Goal: Task Accomplishment & Management: Use online tool/utility

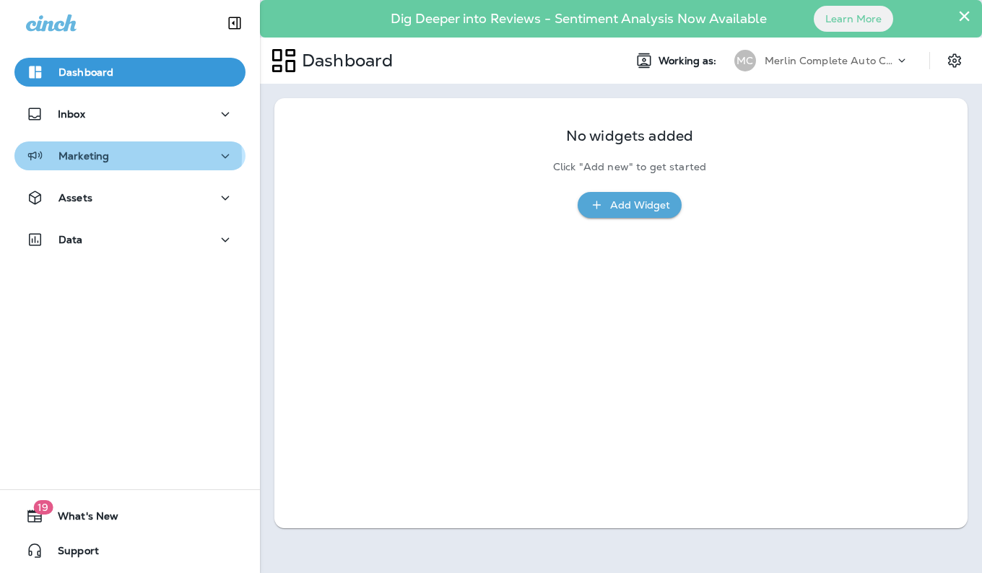
click at [127, 157] on div "Marketing" at bounding box center [130, 156] width 208 height 18
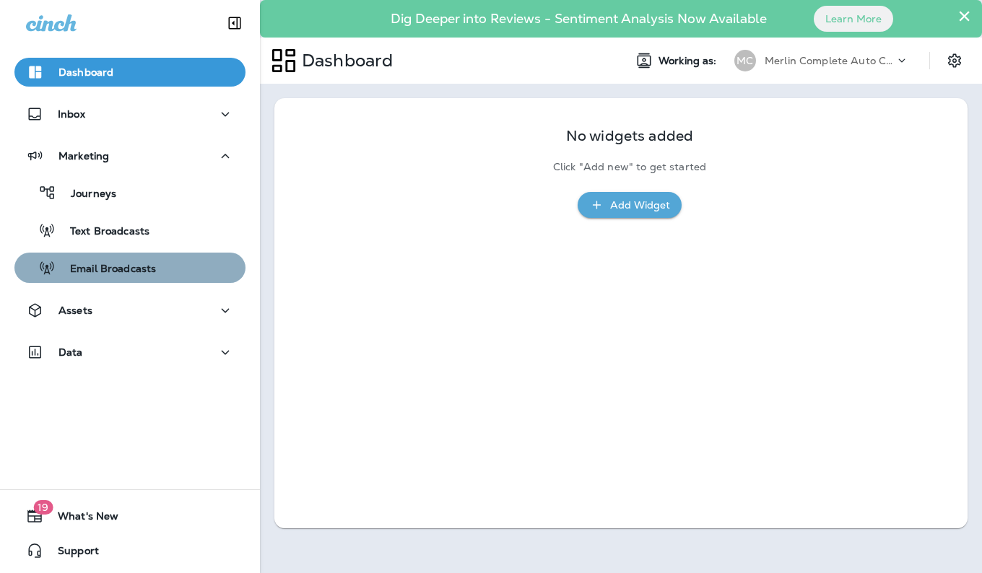
click at [135, 265] on p "Email Broadcasts" at bounding box center [106, 270] width 100 height 14
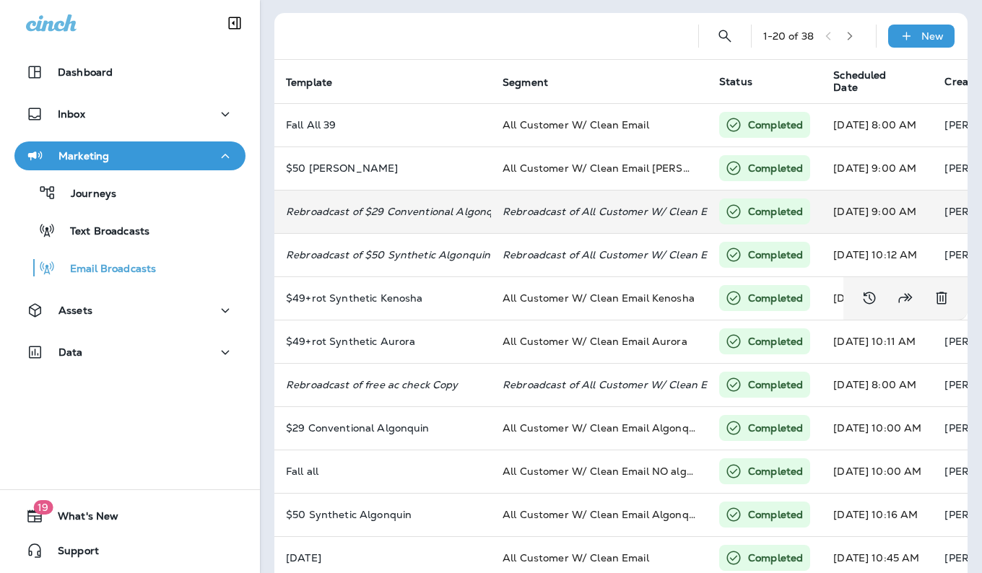
scroll to position [86, 0]
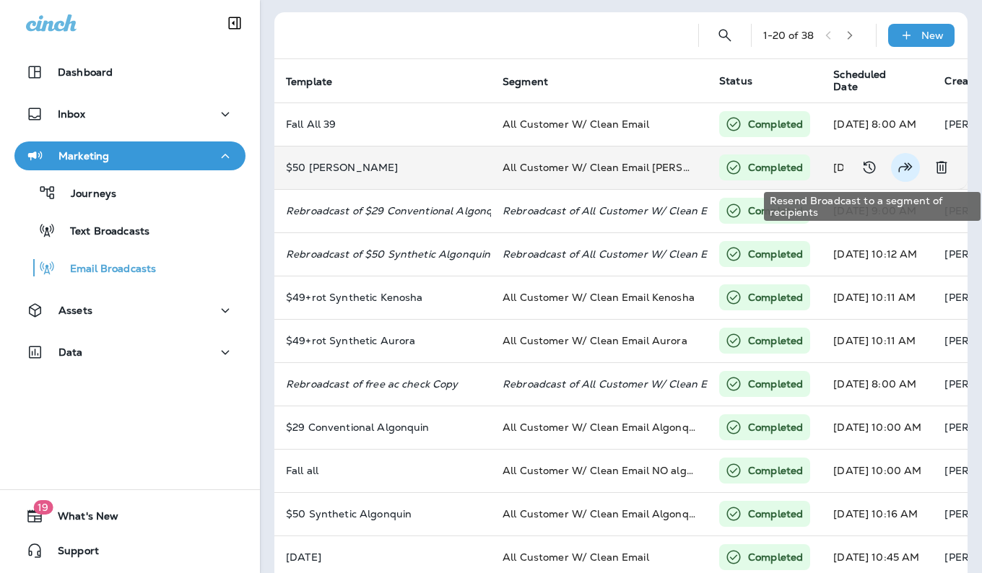
click at [897, 168] on icon "Resend Broadcast to a segment of recipients" at bounding box center [905, 167] width 17 height 17
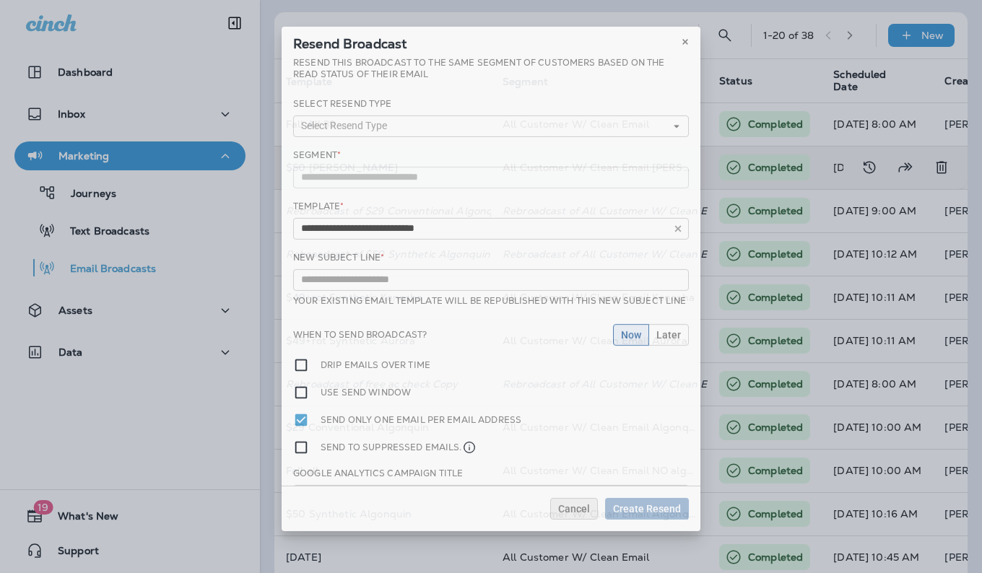
type input "**********"
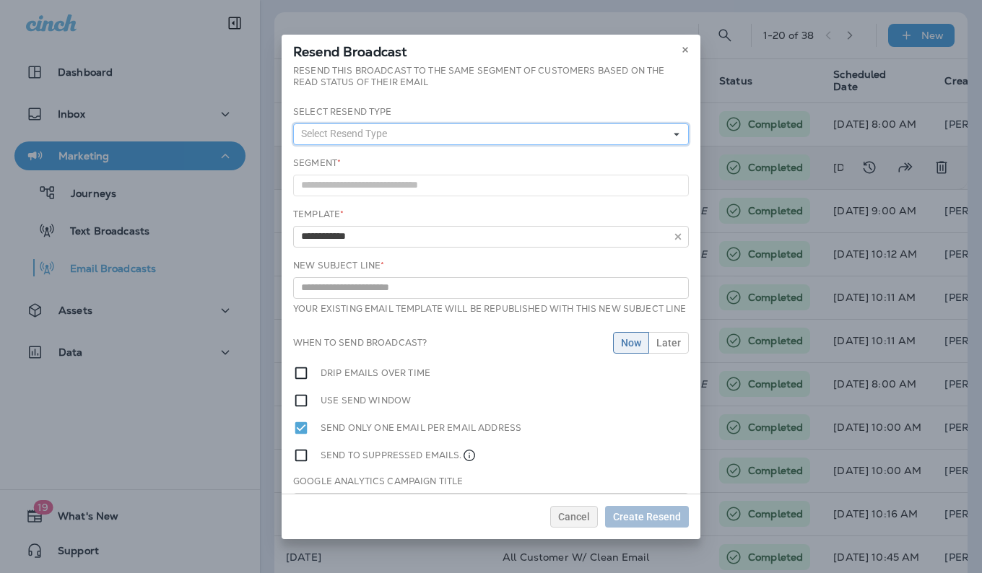
click at [662, 140] on button "Select Resend Type" at bounding box center [491, 134] width 396 height 22
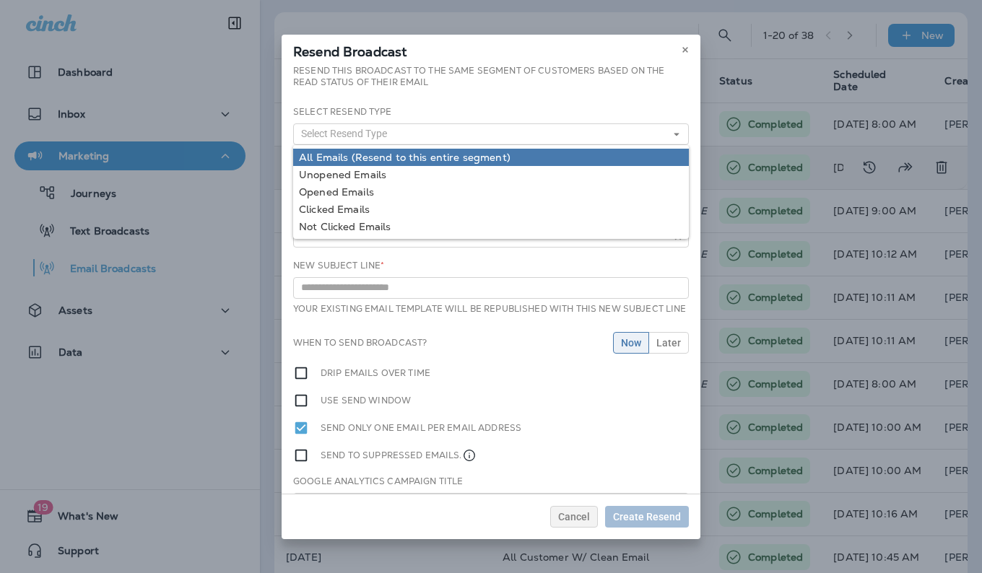
click at [598, 154] on link "All Emails (Resend to this entire segment)" at bounding box center [491, 157] width 396 height 17
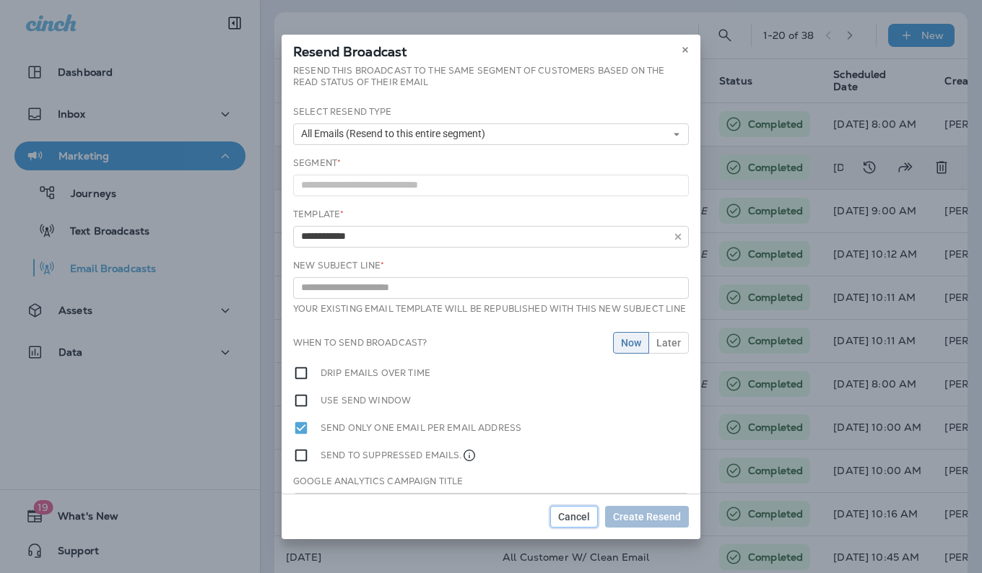
click at [559, 511] on button "Cancel" at bounding box center [574, 517] width 48 height 22
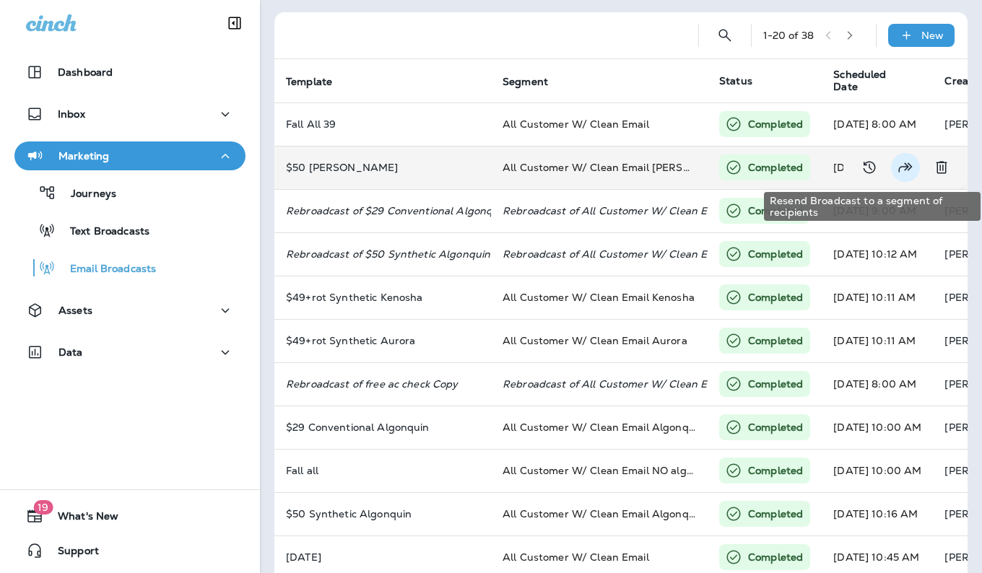
click at [897, 166] on icon "Resend Broadcast to a segment of recipients" at bounding box center [905, 167] width 17 height 17
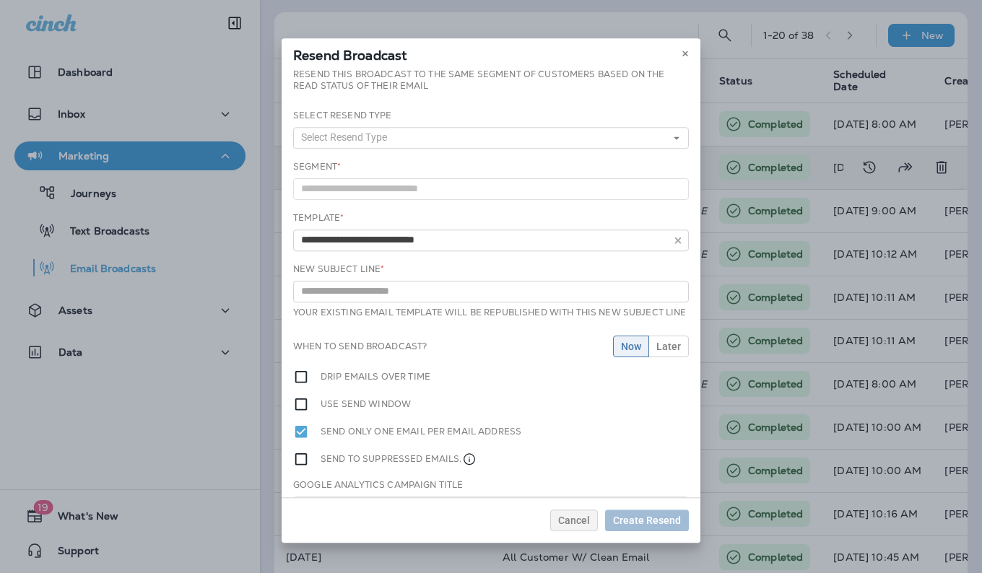
type input "**********"
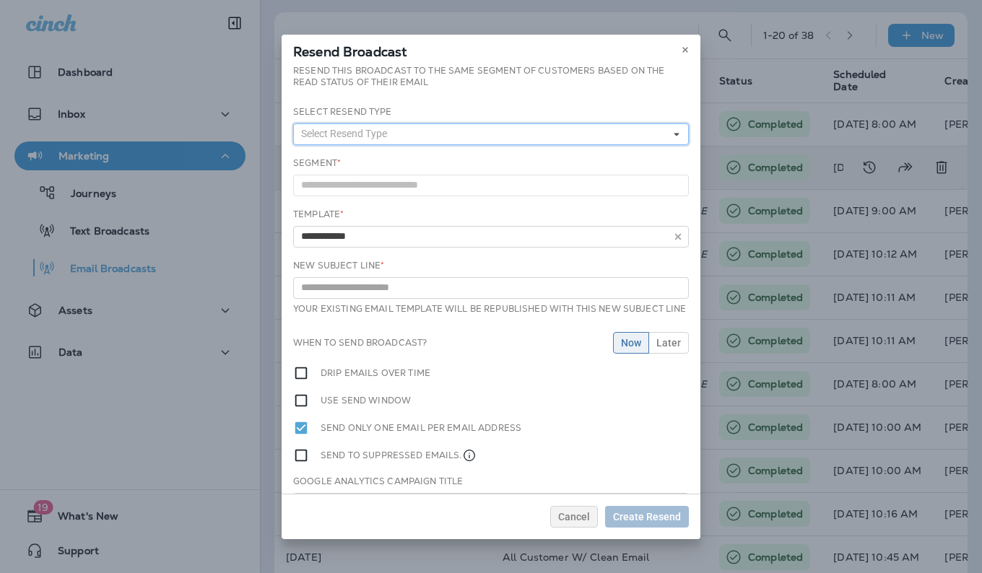
click at [672, 137] on icon at bounding box center [676, 134] width 9 height 9
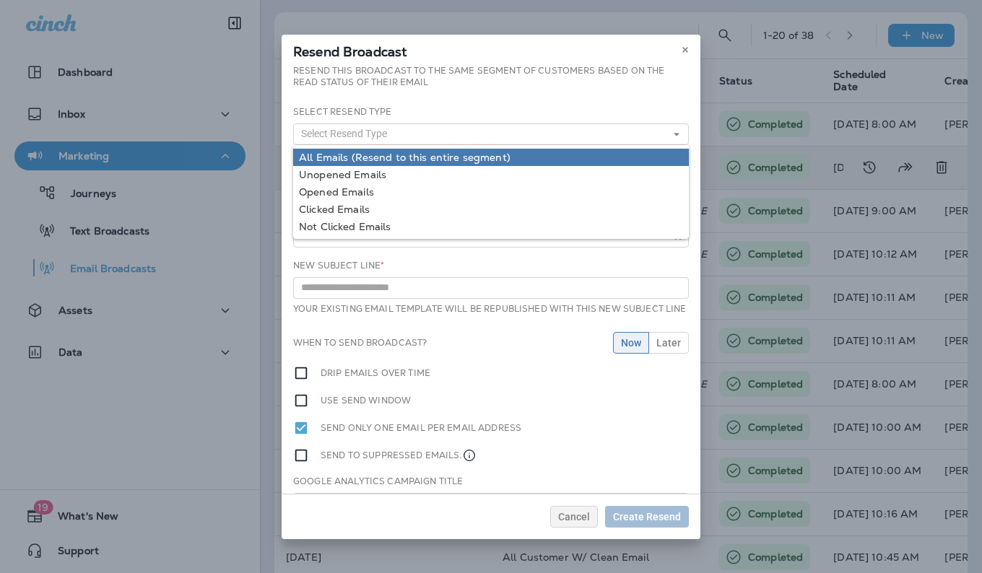
click at [640, 159] on link "All Emails (Resend to this entire segment)" at bounding box center [491, 157] width 396 height 17
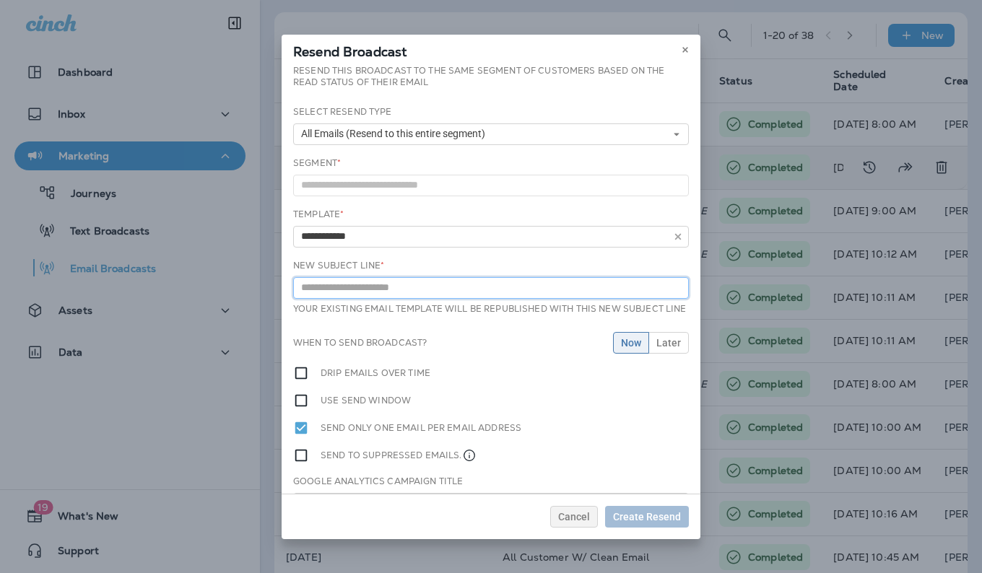
click at [600, 288] on input "text" at bounding box center [491, 288] width 396 height 22
type input "**********"
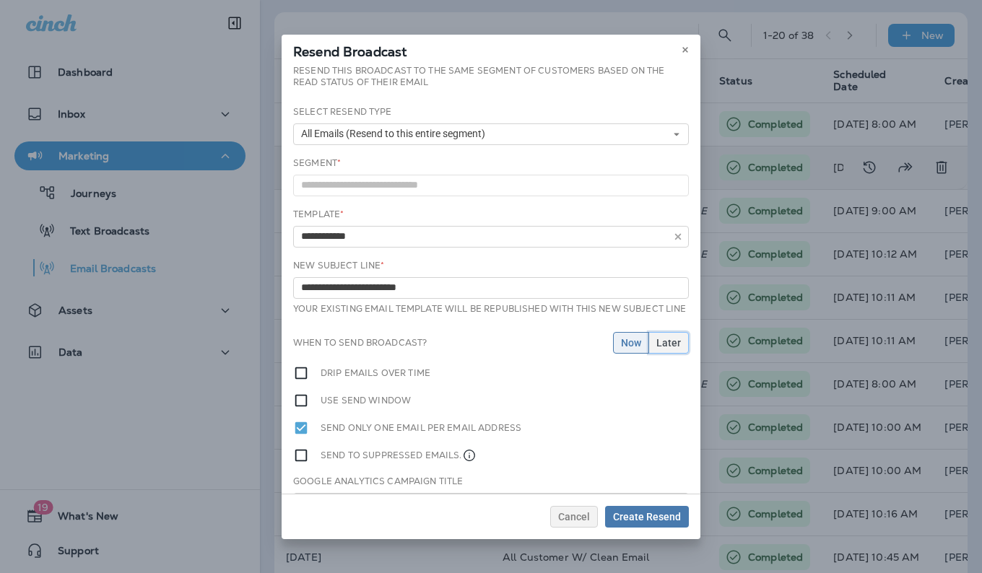
click at [656, 348] on span "Later" at bounding box center [668, 343] width 25 height 10
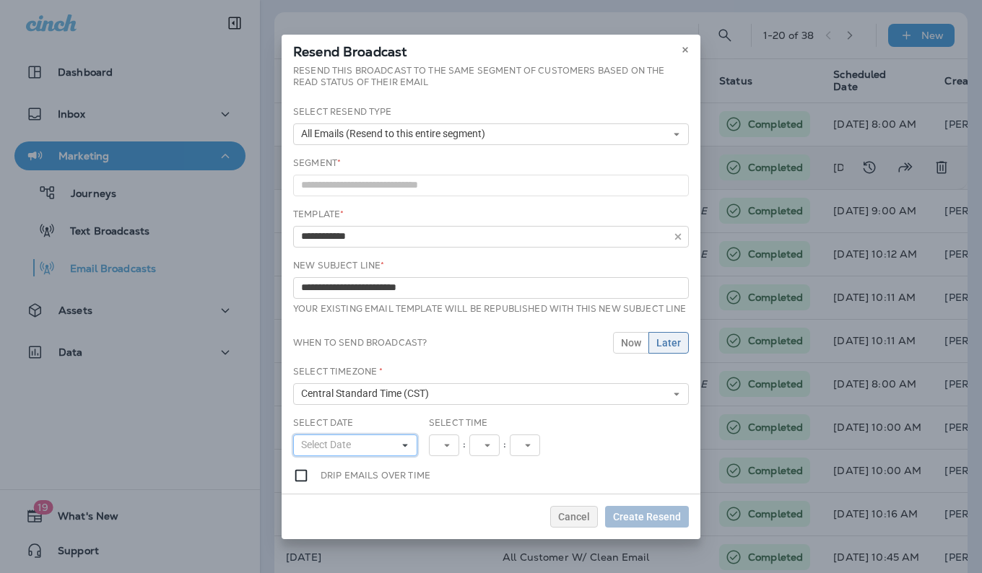
click at [396, 454] on button "Select Date" at bounding box center [355, 446] width 124 height 22
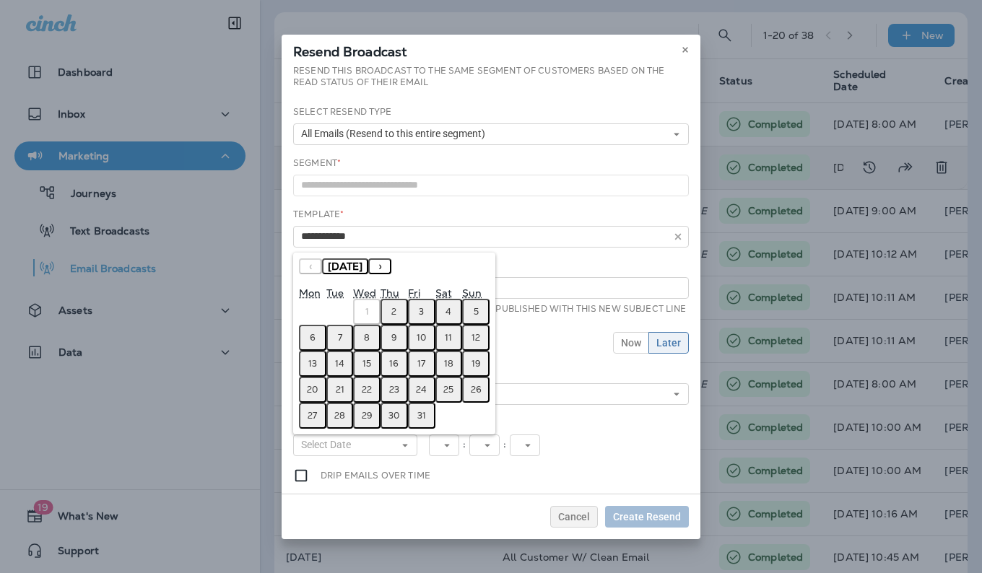
click at [423, 318] on abbr "3" at bounding box center [421, 312] width 5 height 12
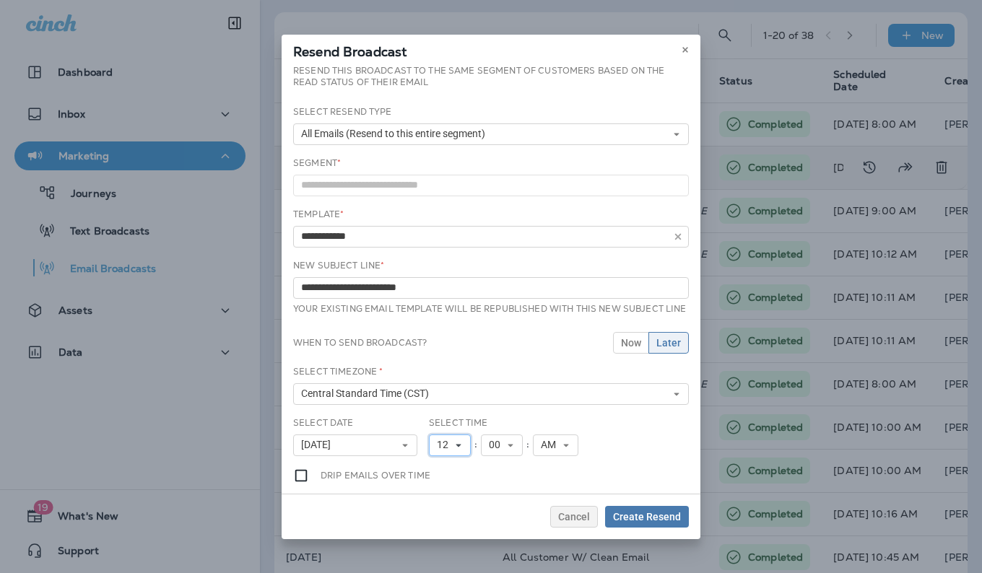
click at [456, 450] on icon at bounding box center [458, 445] width 9 height 9
click at [440, 392] on link "9" at bounding box center [450, 383] width 42 height 17
click at [644, 516] on span "Create Resend" at bounding box center [647, 517] width 68 height 10
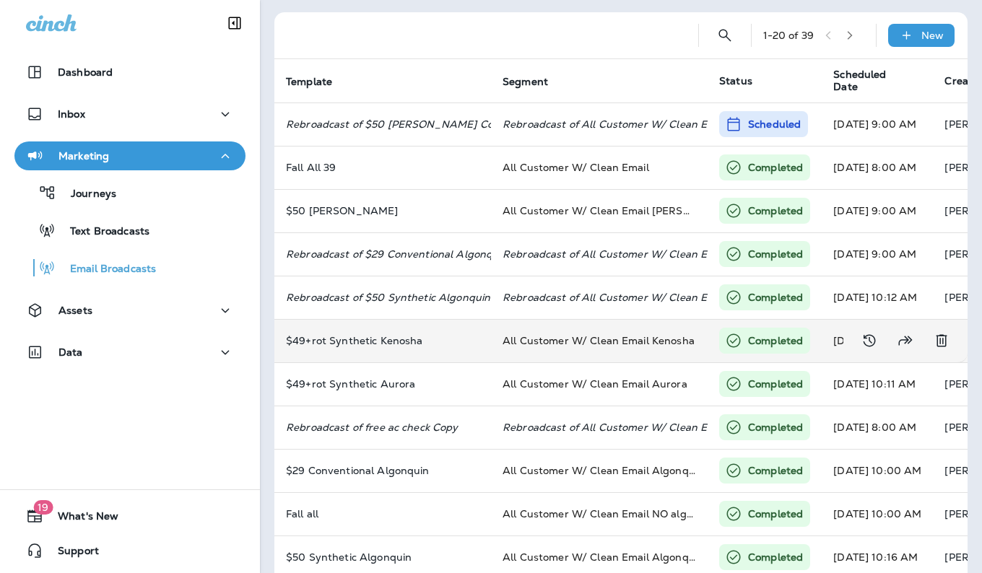
click at [773, 344] on p "Completed" at bounding box center [775, 341] width 55 height 14
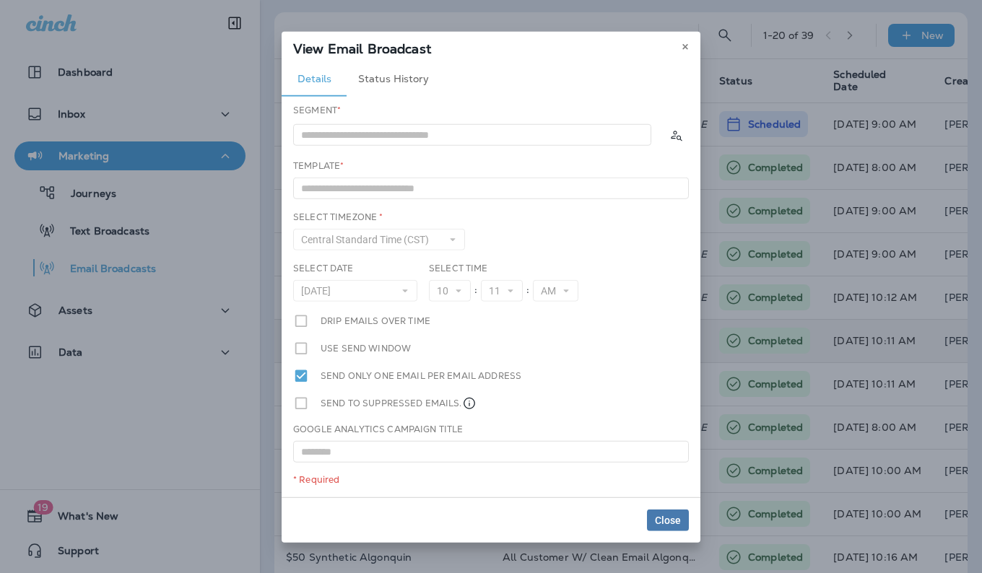
type input "**********"
click at [674, 520] on span "Close" at bounding box center [668, 520] width 26 height 10
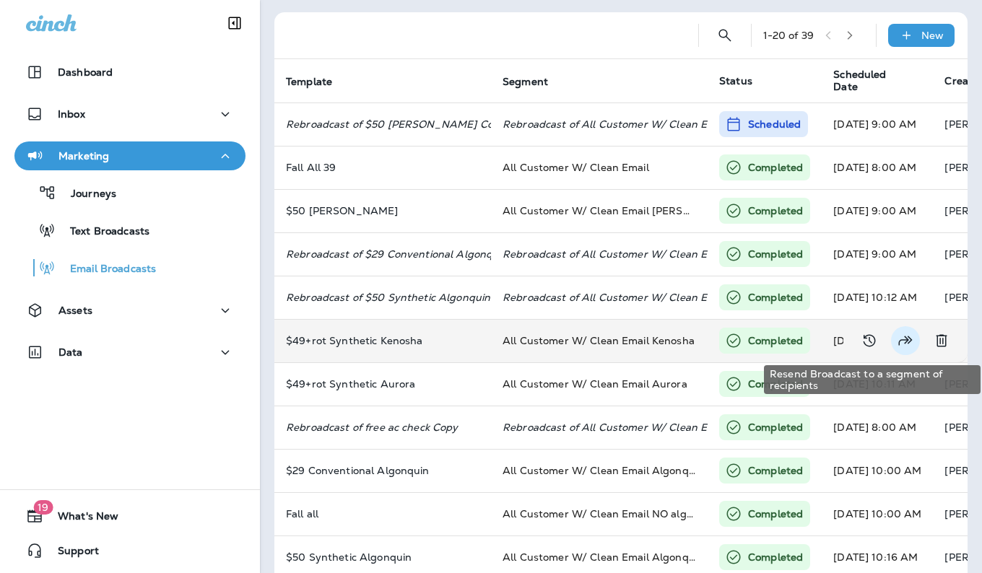
click at [897, 341] on icon "Resend Broadcast to a segment of recipients" at bounding box center [905, 340] width 17 height 17
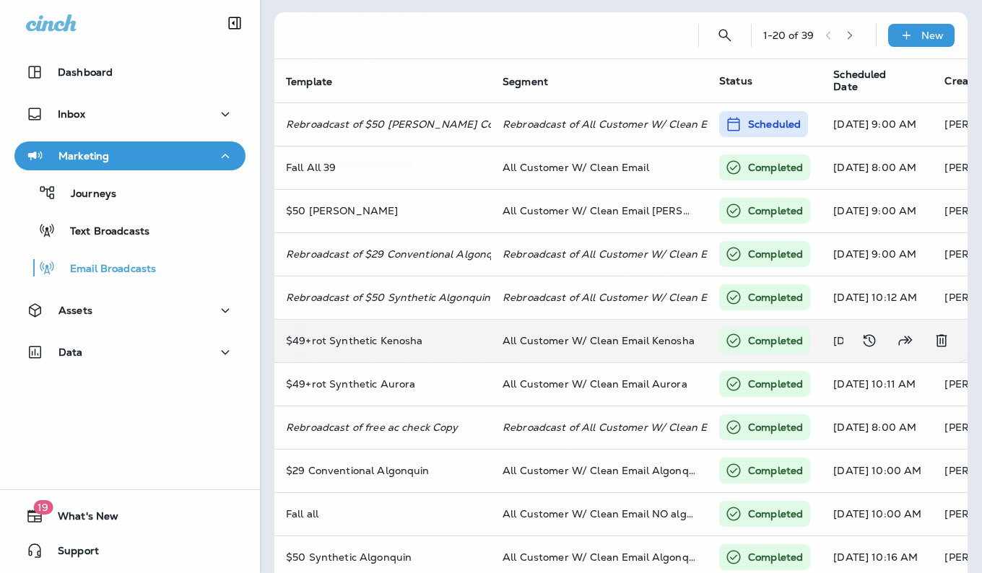
type input "**********"
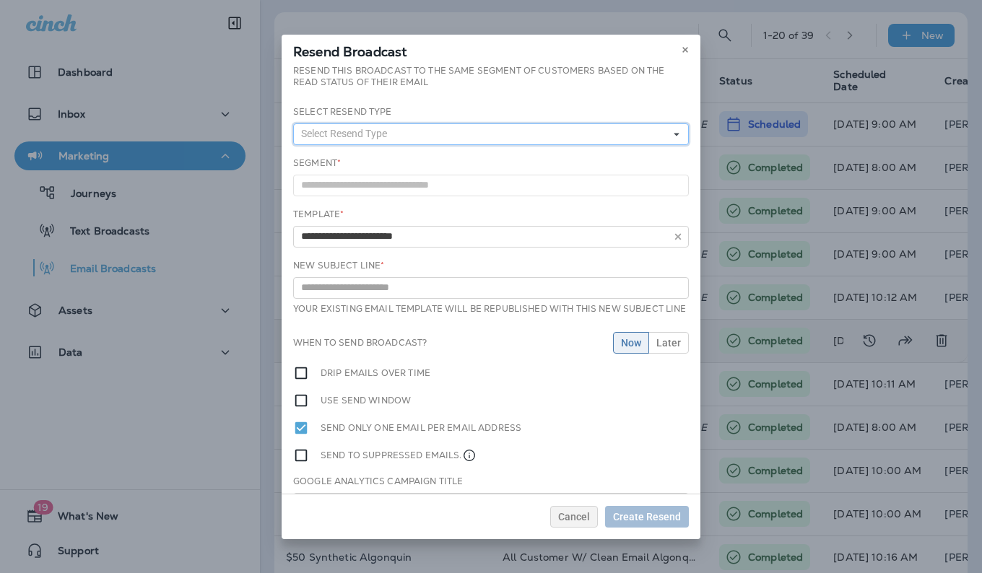
click at [657, 138] on button "Select Resend Type" at bounding box center [491, 134] width 396 height 22
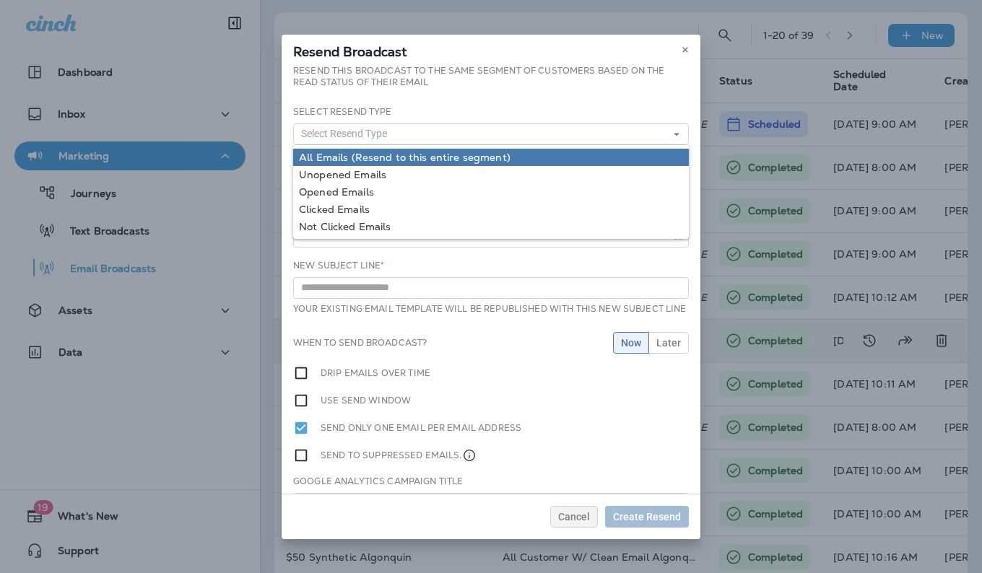
click at [635, 157] on link "All Emails (Resend to this entire segment)" at bounding box center [491, 157] width 396 height 17
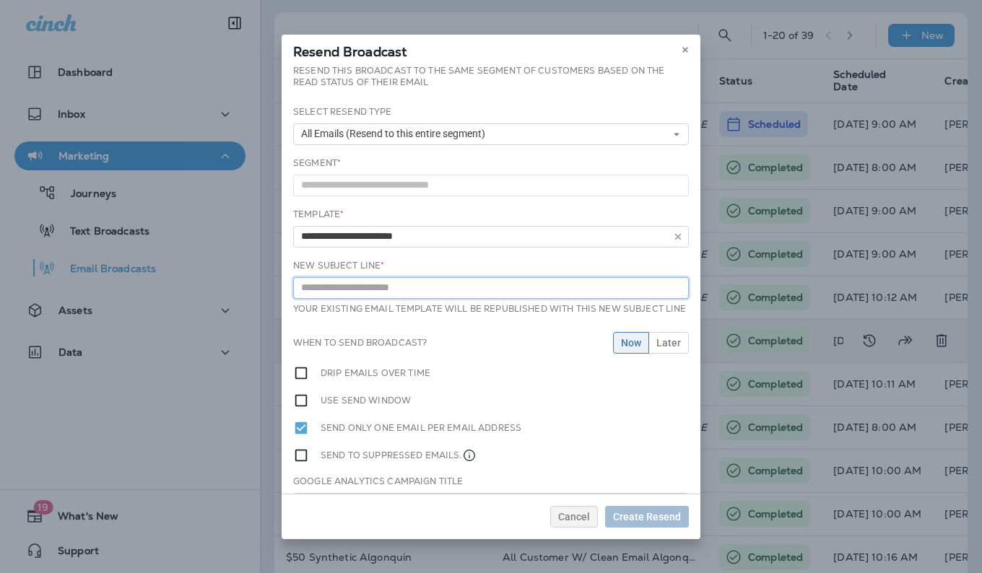
click at [654, 292] on input "text" at bounding box center [491, 288] width 396 height 22
type input "**********"
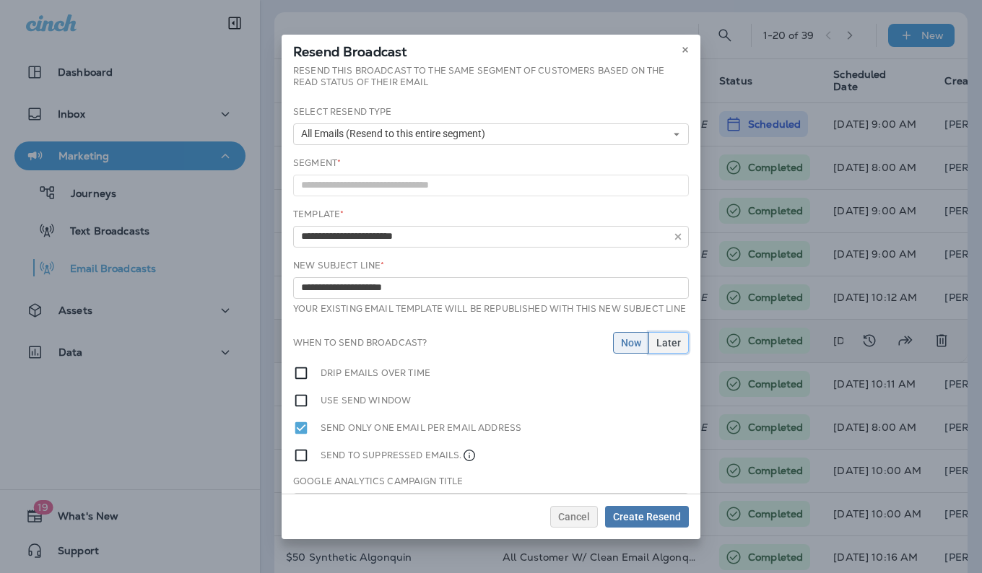
click at [657, 347] on span "Later" at bounding box center [668, 343] width 25 height 10
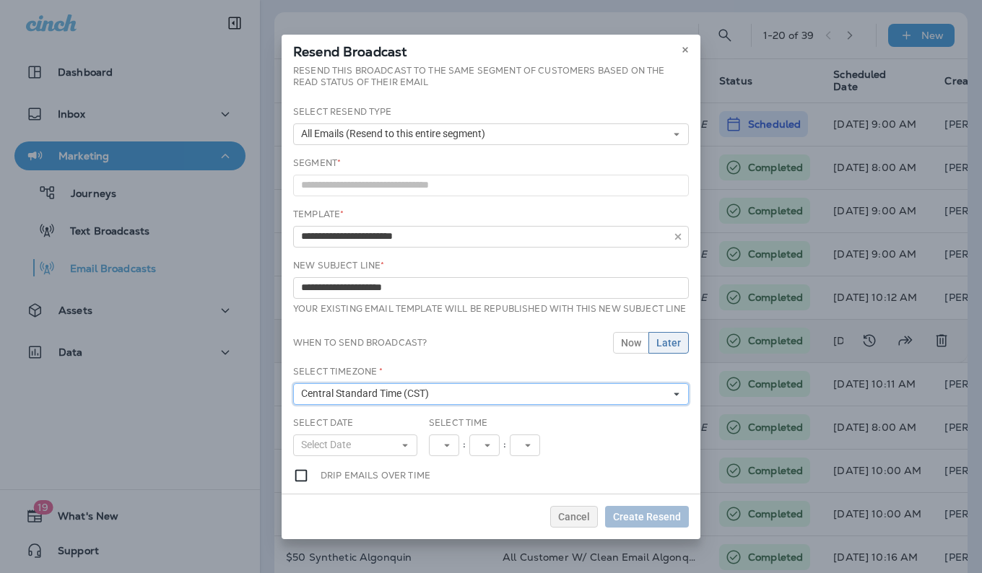
click at [672, 399] on icon at bounding box center [676, 394] width 9 height 9
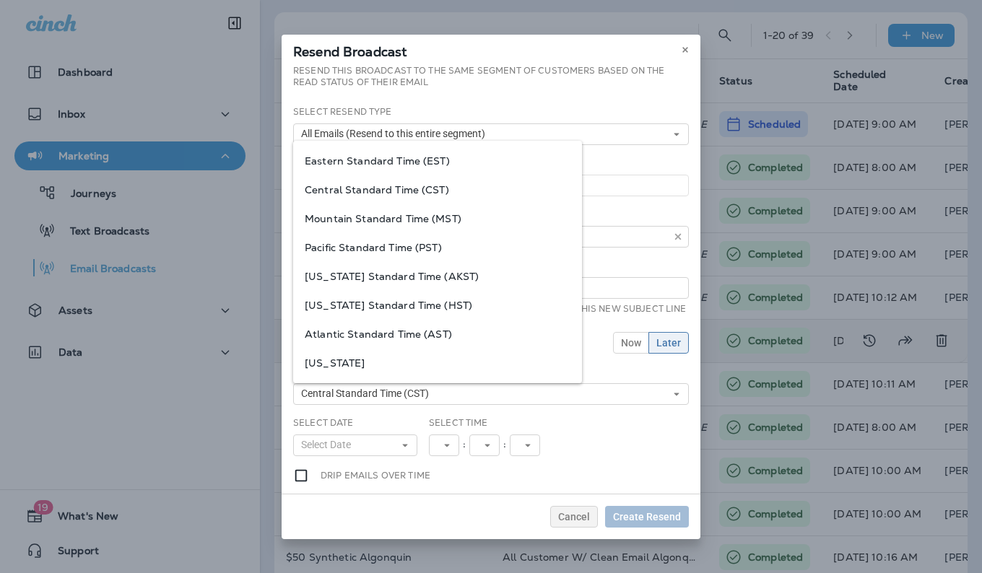
click at [588, 435] on div "Select Date Select Date « ‹ [DATE] › » Mon Tue Wed Thu Fri Sat Sun 1 2 3 4 5 6 …" at bounding box center [490, 442] width 407 height 51
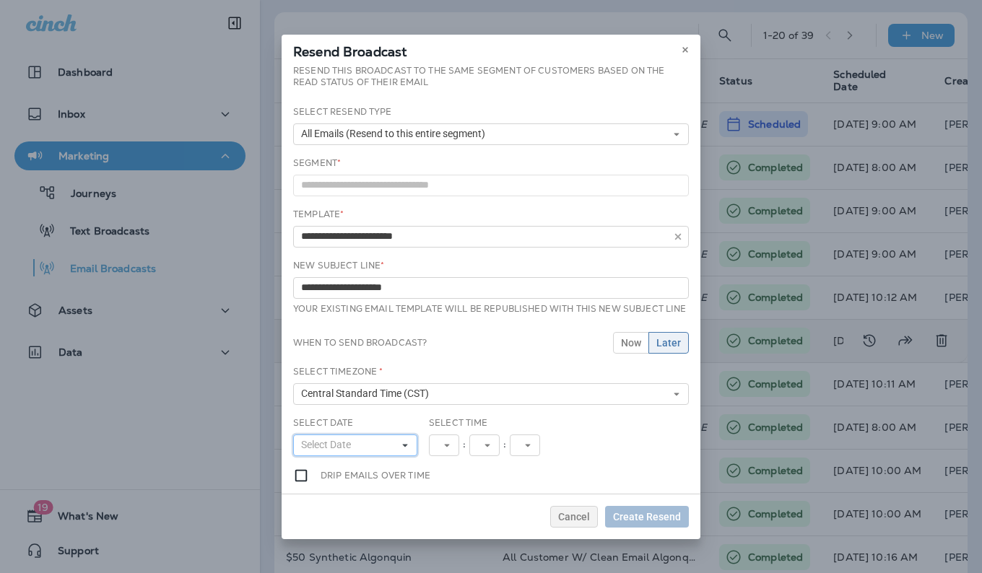
click at [401, 450] on icon at bounding box center [405, 445] width 9 height 9
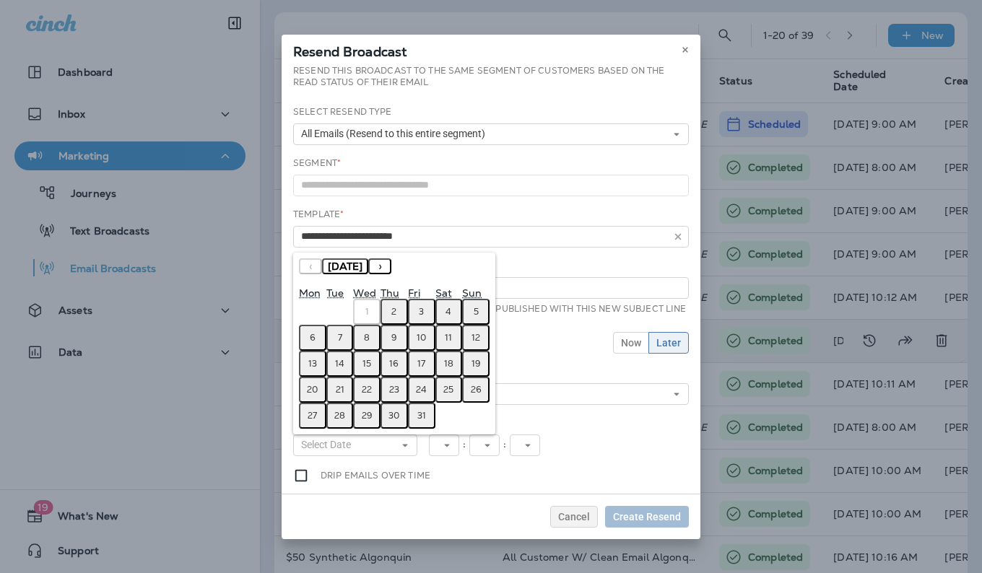
click at [419, 318] on abbr "3" at bounding box center [421, 312] width 5 height 12
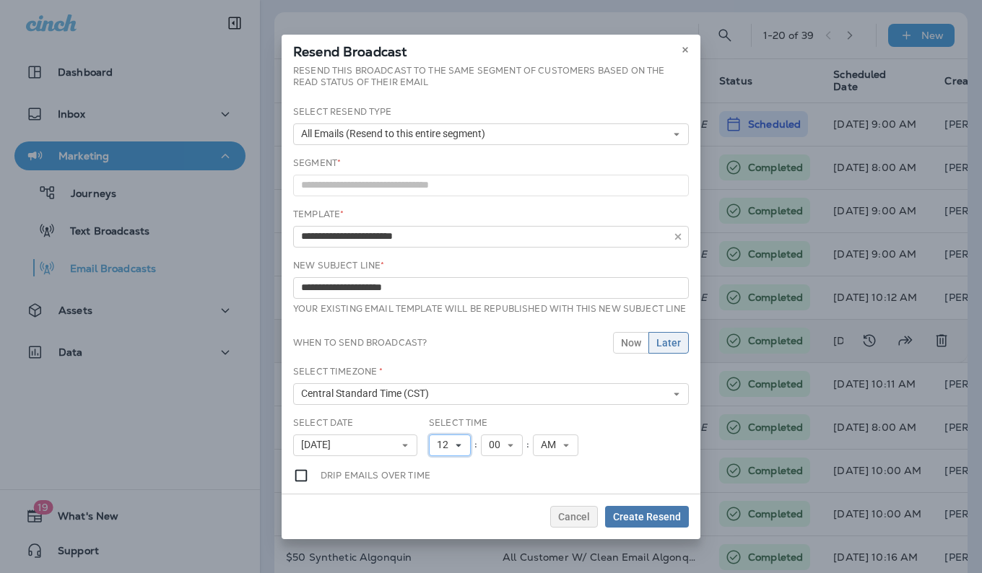
click at [460, 456] on button "12" at bounding box center [450, 446] width 42 height 22
click at [444, 407] on link "10" at bounding box center [450, 400] width 42 height 17
click at [646, 518] on span "Create Resend" at bounding box center [647, 517] width 68 height 10
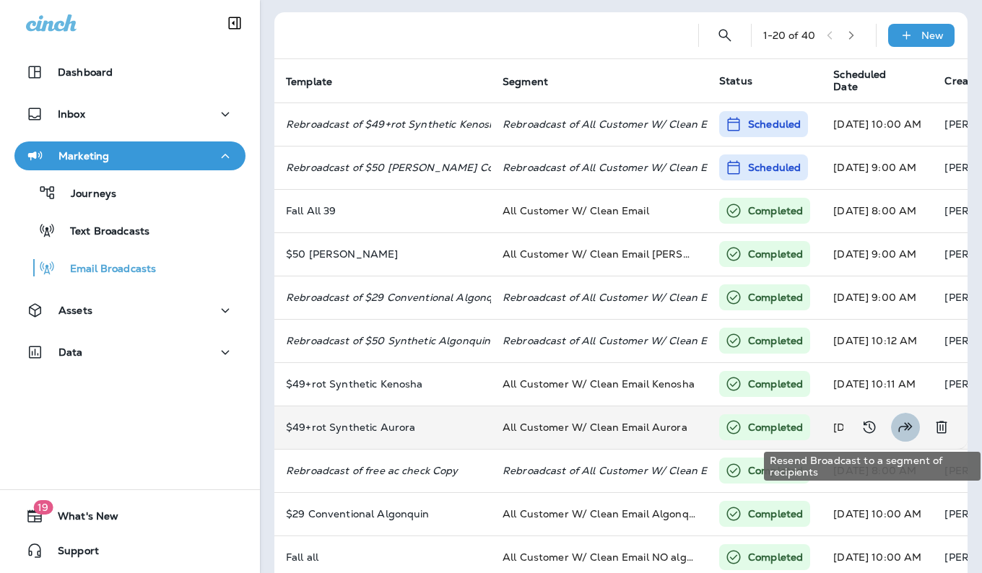
click at [897, 425] on icon "Resend Broadcast to a segment of recipients" at bounding box center [905, 427] width 17 height 17
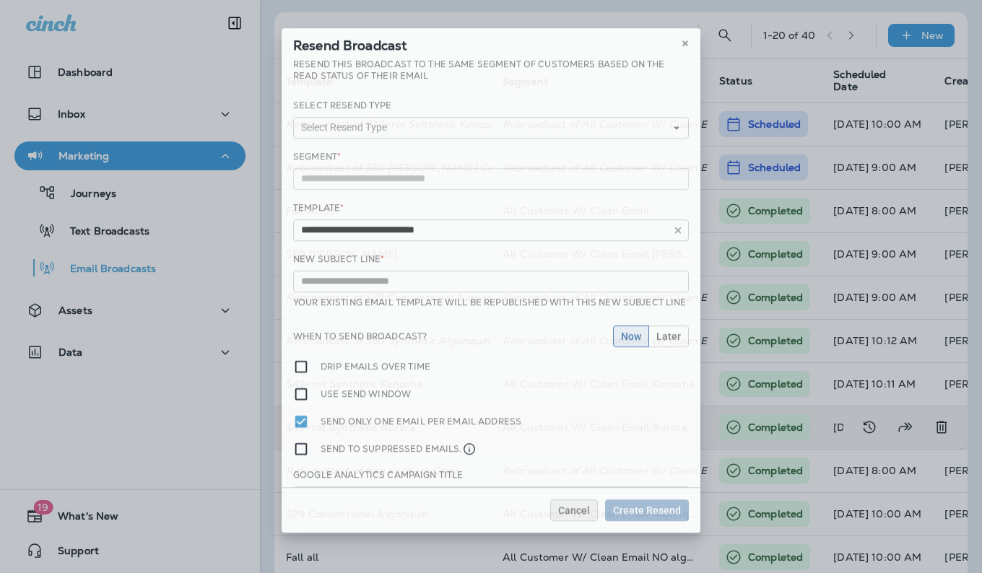
type input "**********"
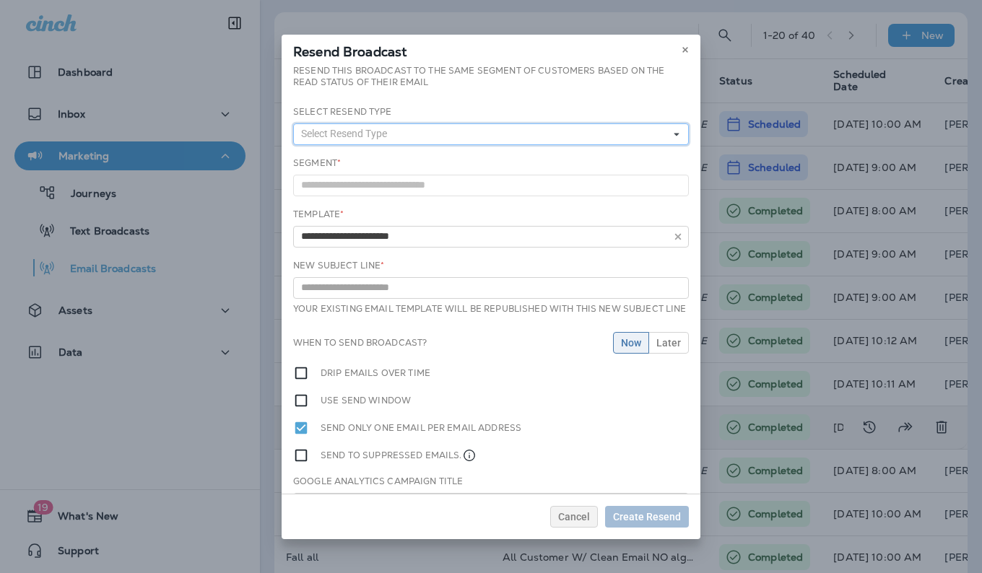
click at [659, 134] on button "Select Resend Type" at bounding box center [491, 134] width 396 height 22
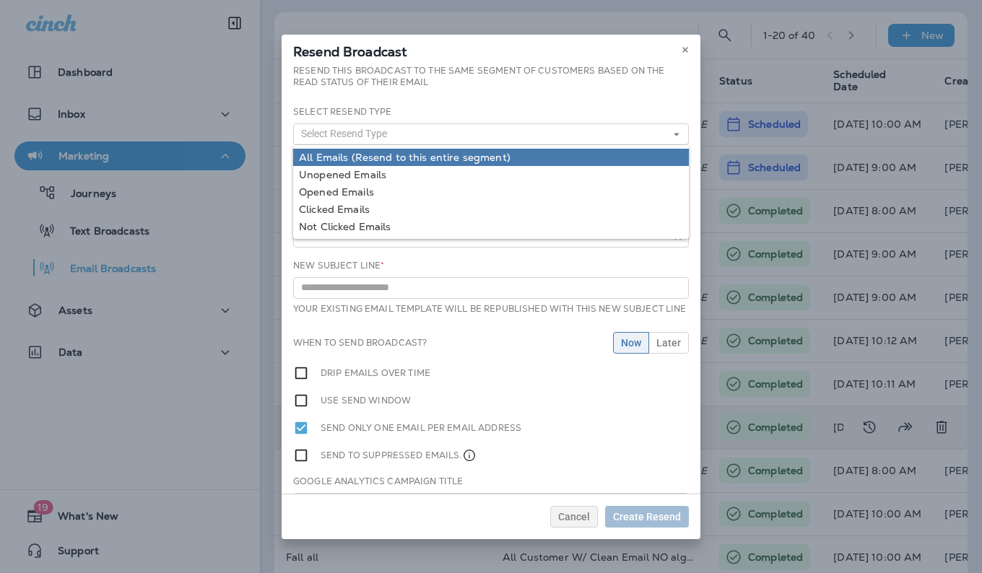
click at [624, 152] on link "All Emails (Resend to this entire segment)" at bounding box center [491, 157] width 396 height 17
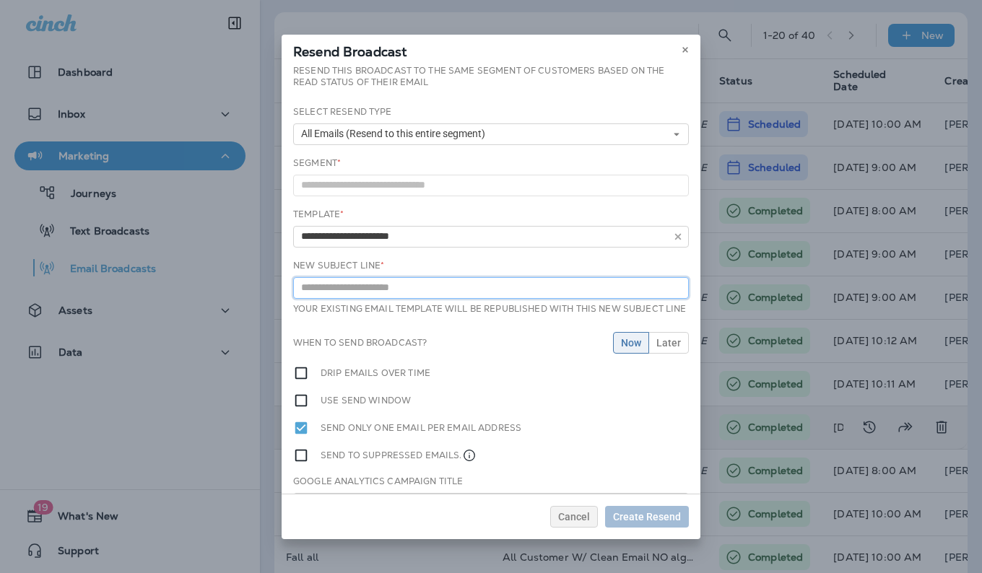
click at [521, 297] on input "text" at bounding box center [491, 288] width 396 height 22
type input "**********"
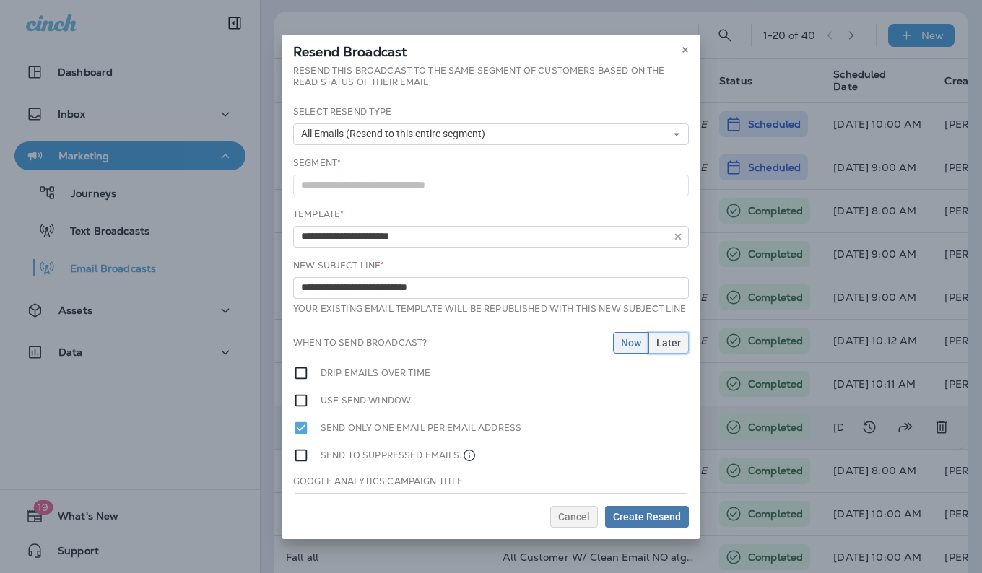
click at [659, 348] on span "Later" at bounding box center [668, 343] width 25 height 10
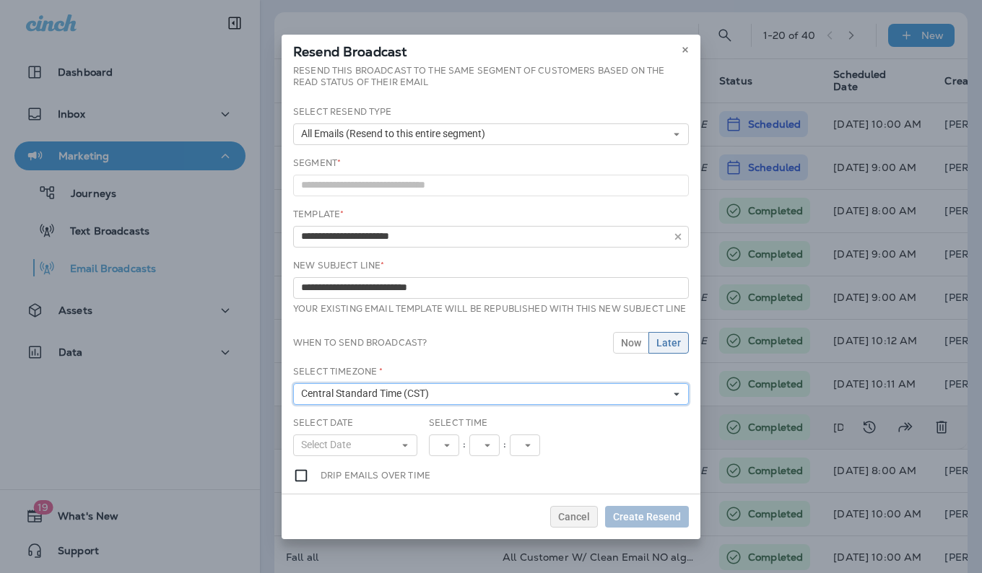
click at [620, 405] on button "Central Standard Time (CST)" at bounding box center [491, 394] width 396 height 22
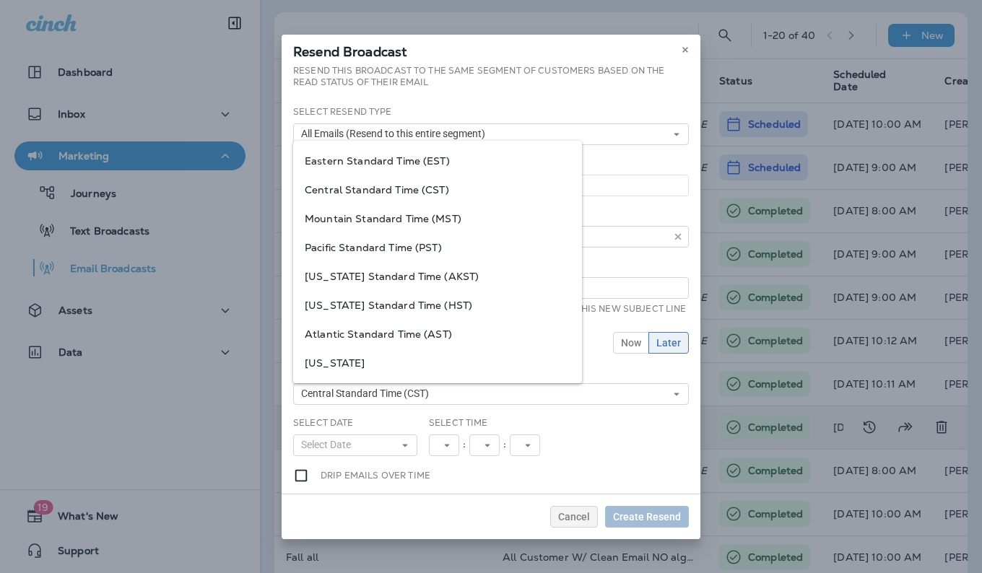
click at [640, 443] on div "Select Date Select Date « ‹ [DATE] › » Mon Tue Wed Thu Fri Sat Sun 1 2 3 4 5 6 …" at bounding box center [490, 442] width 407 height 51
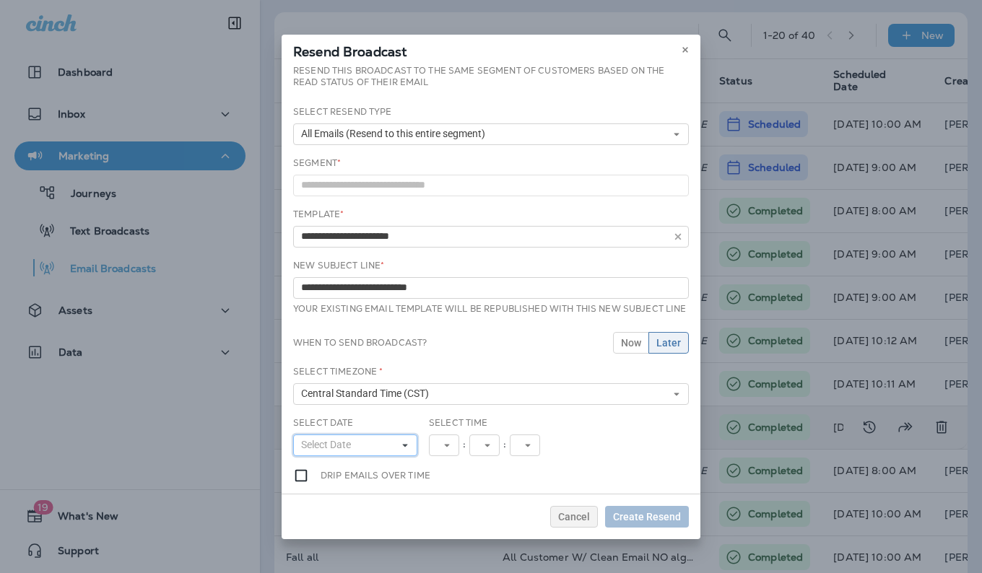
click at [401, 450] on icon at bounding box center [405, 445] width 9 height 9
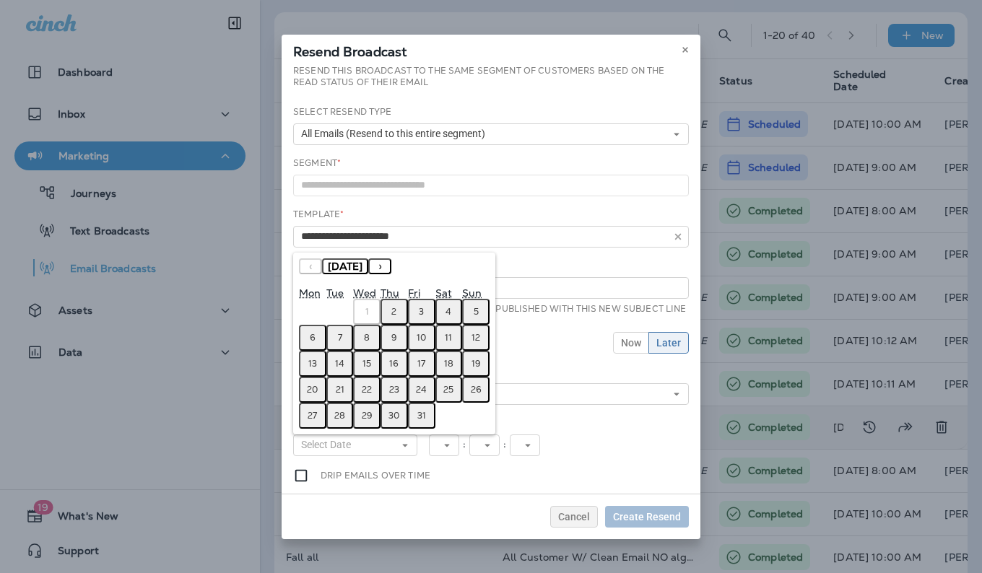
click at [419, 318] on abbr "3" at bounding box center [421, 312] width 5 height 12
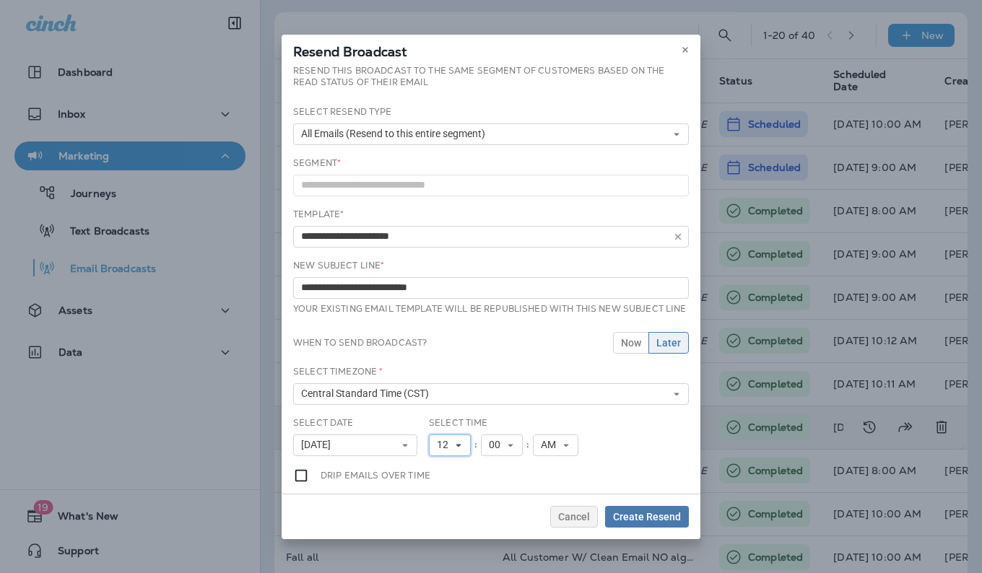
click at [460, 453] on button "12" at bounding box center [450, 446] width 42 height 22
click at [445, 388] on link "9" at bounding box center [450, 383] width 42 height 17
click at [648, 512] on span "Create Resend" at bounding box center [647, 517] width 68 height 10
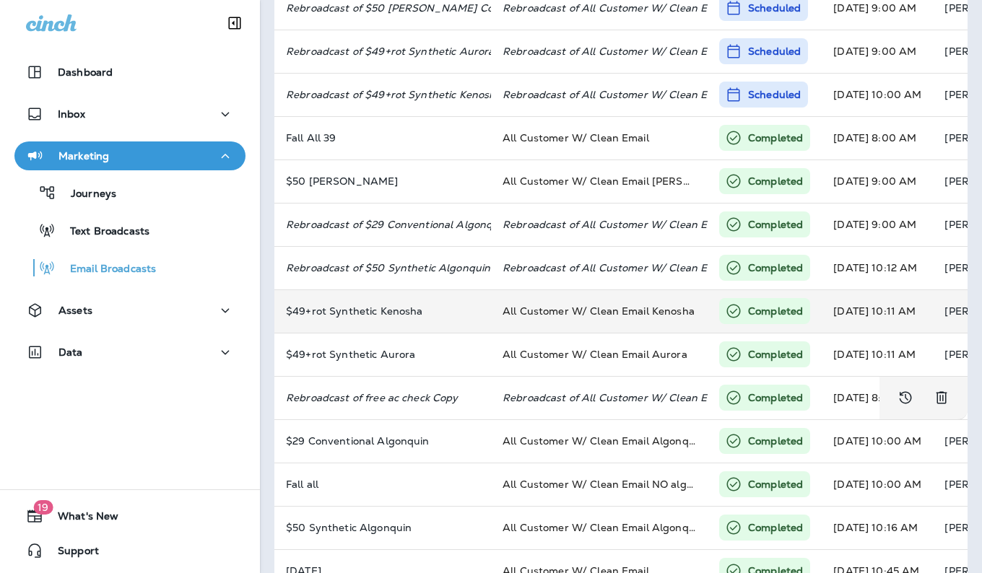
scroll to position [199, 0]
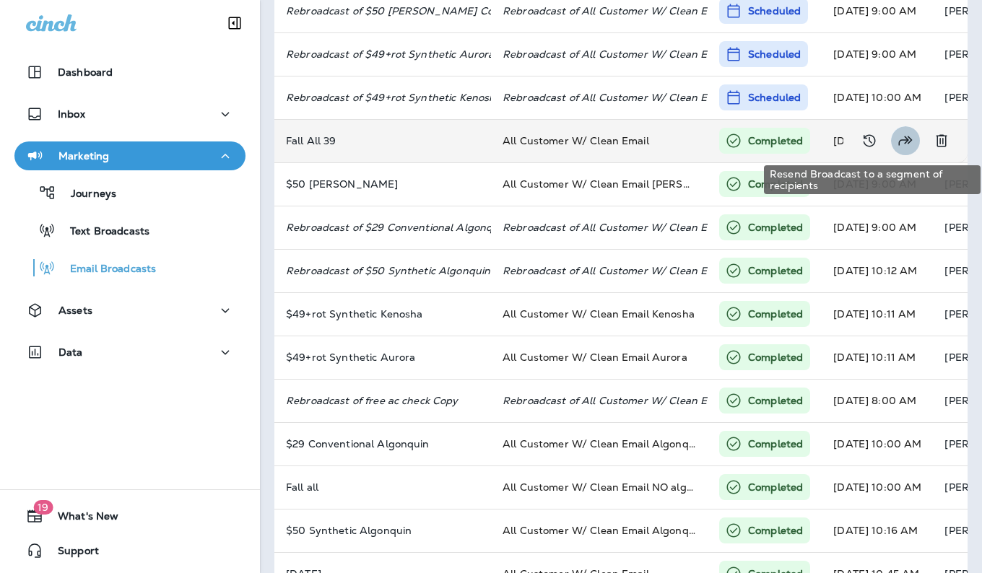
click at [891, 142] on button "Resend Broadcast to a segment of recipients" at bounding box center [905, 140] width 29 height 29
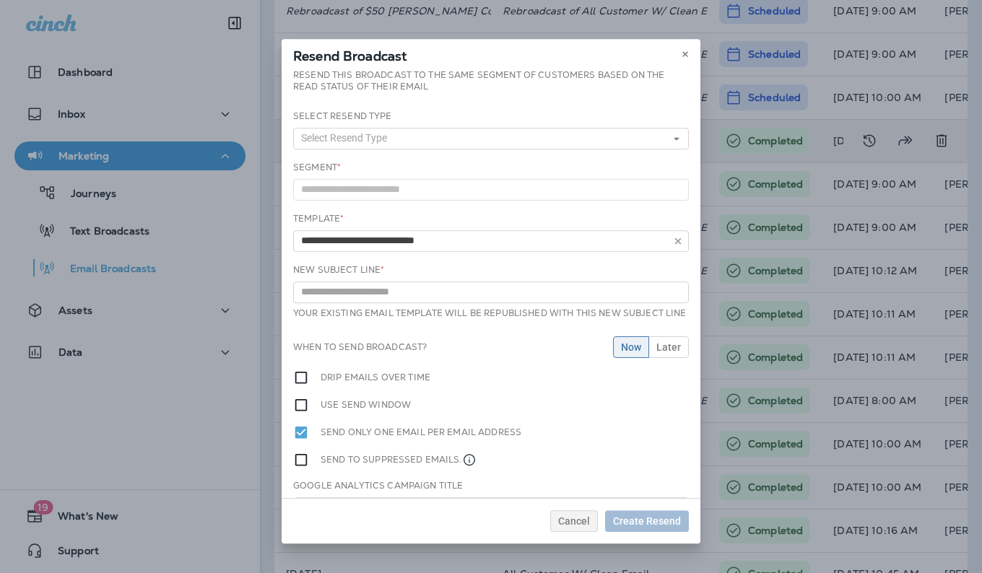
type input "**********"
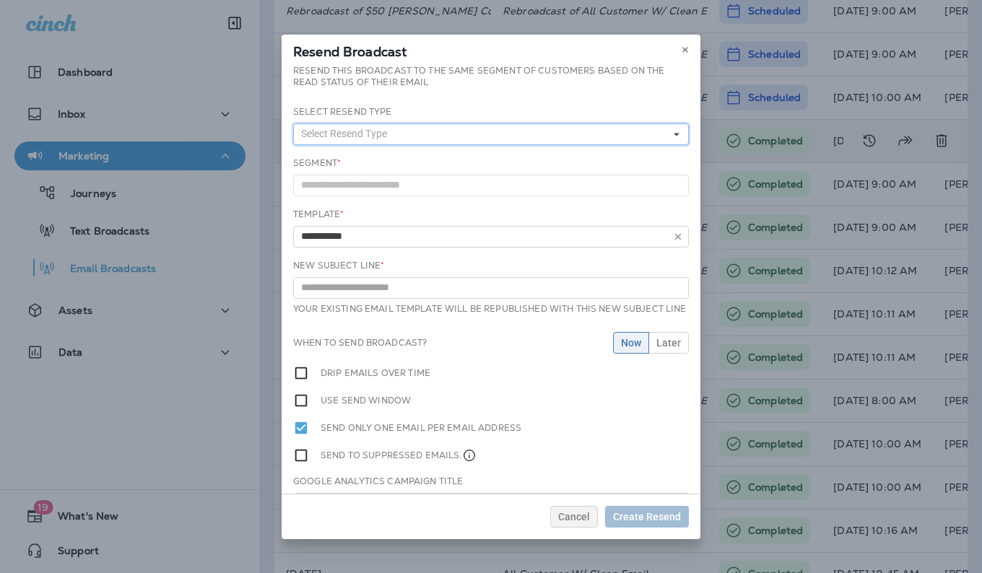
click at [672, 137] on icon at bounding box center [676, 134] width 9 height 9
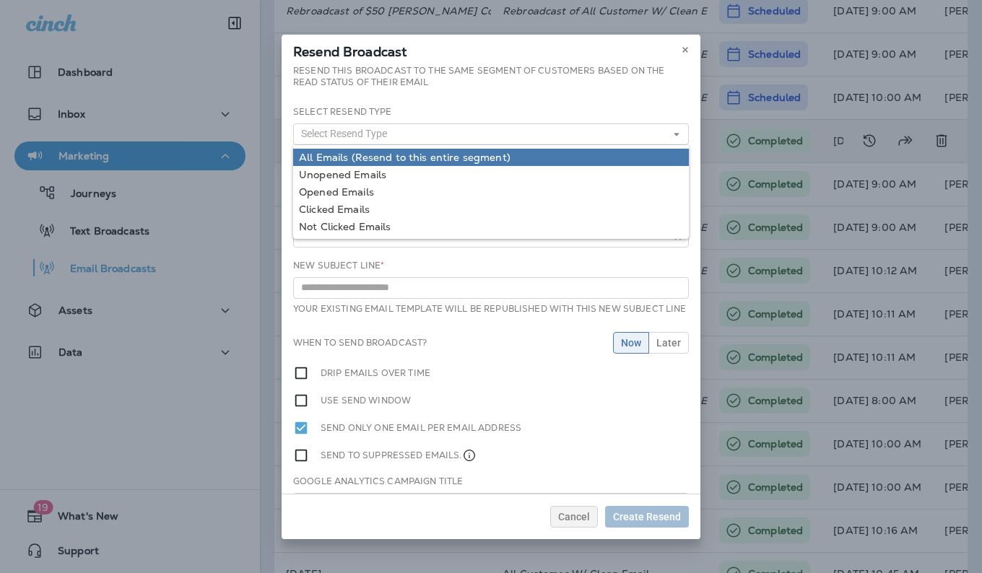
click at [623, 152] on link "All Emails (Resend to this entire segment)" at bounding box center [491, 157] width 396 height 17
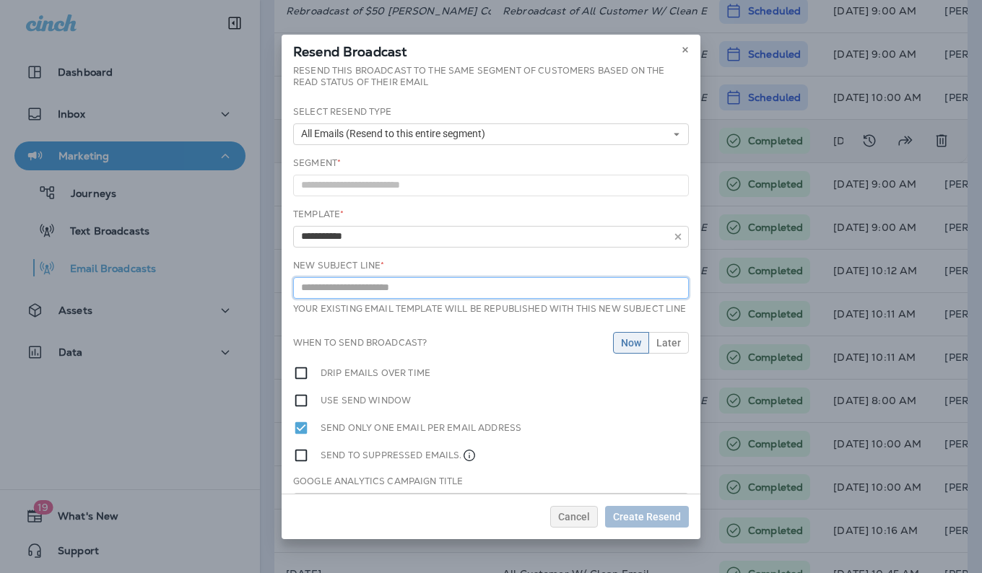
click at [570, 292] on input "text" at bounding box center [491, 288] width 396 height 22
type input "**********"
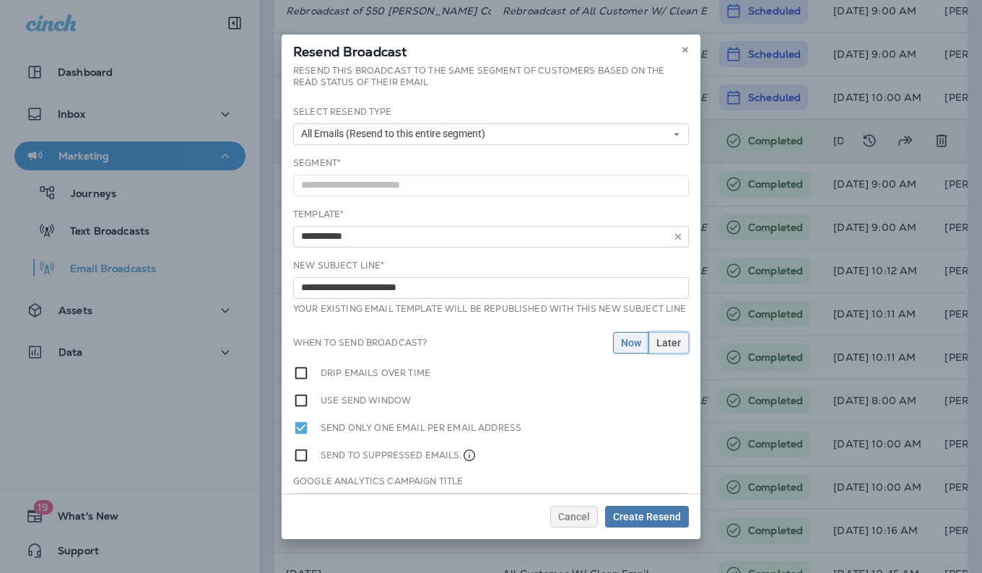
click at [672, 354] on button "Later" at bounding box center [668, 343] width 40 height 22
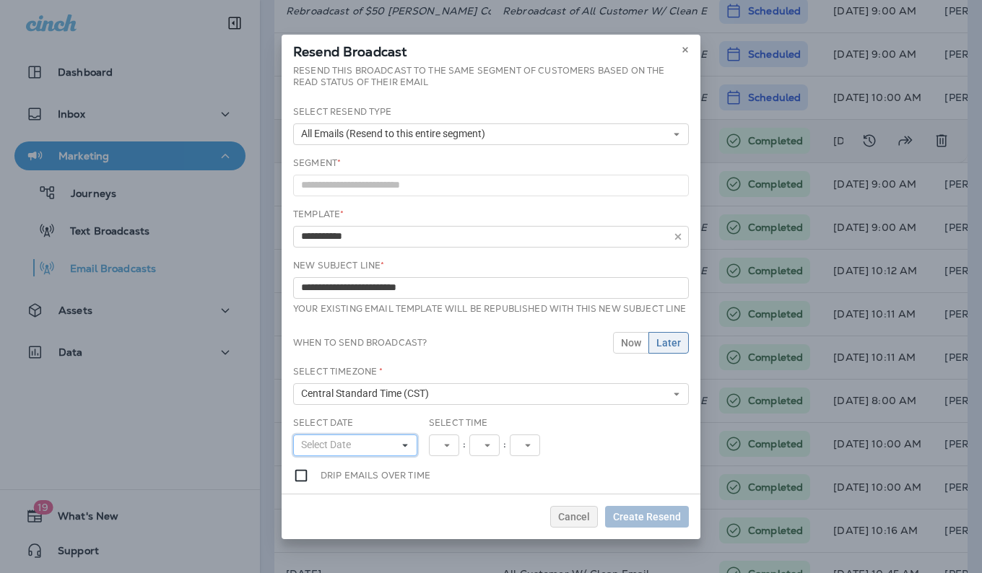
click at [404, 456] on button "Select Date" at bounding box center [355, 446] width 124 height 22
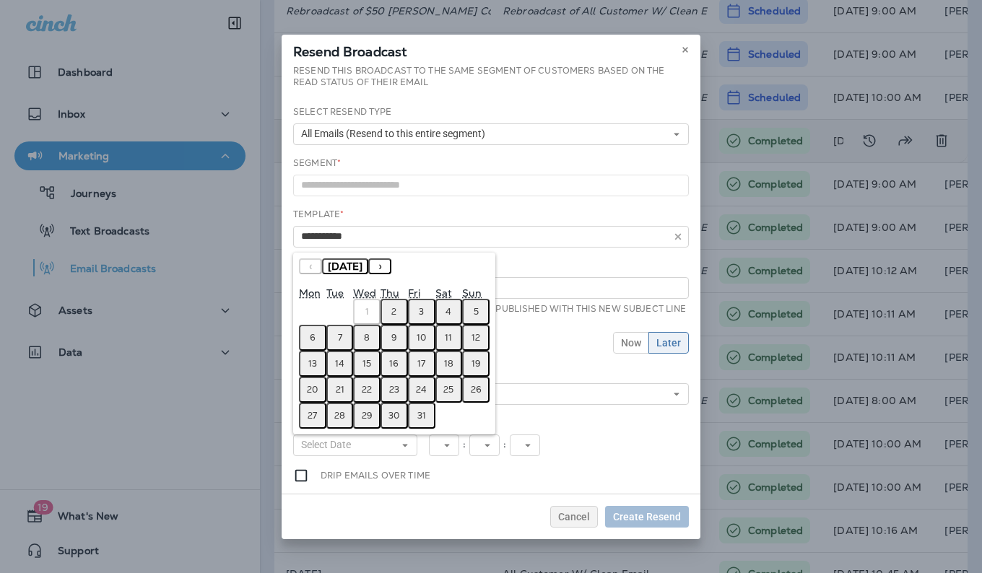
click at [451, 318] on abbr "4" at bounding box center [449, 312] width 6 height 12
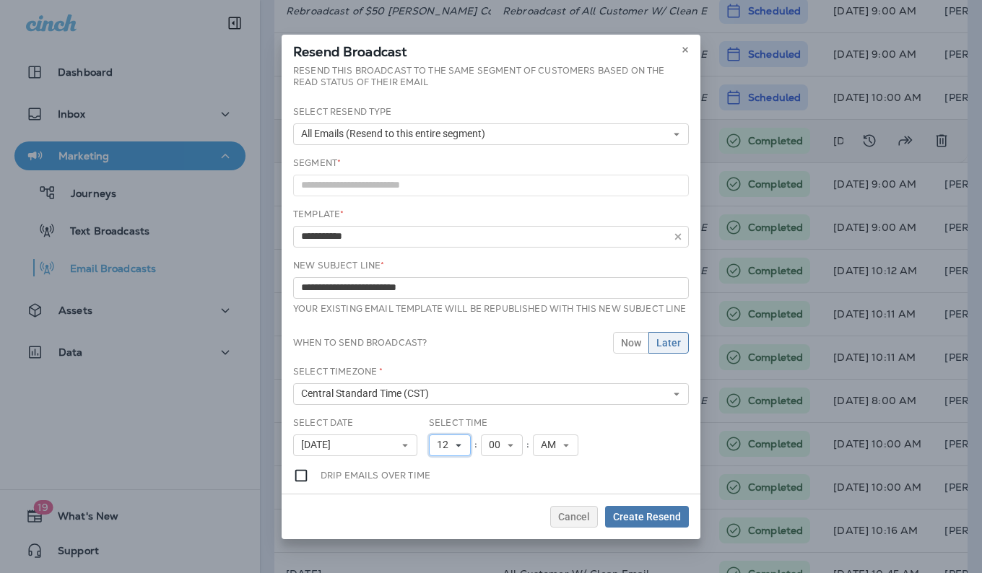
click at [459, 450] on icon at bounding box center [458, 445] width 9 height 9
click at [448, 392] on link "9" at bounding box center [450, 383] width 42 height 17
click at [646, 512] on span "Create Resend" at bounding box center [647, 517] width 68 height 10
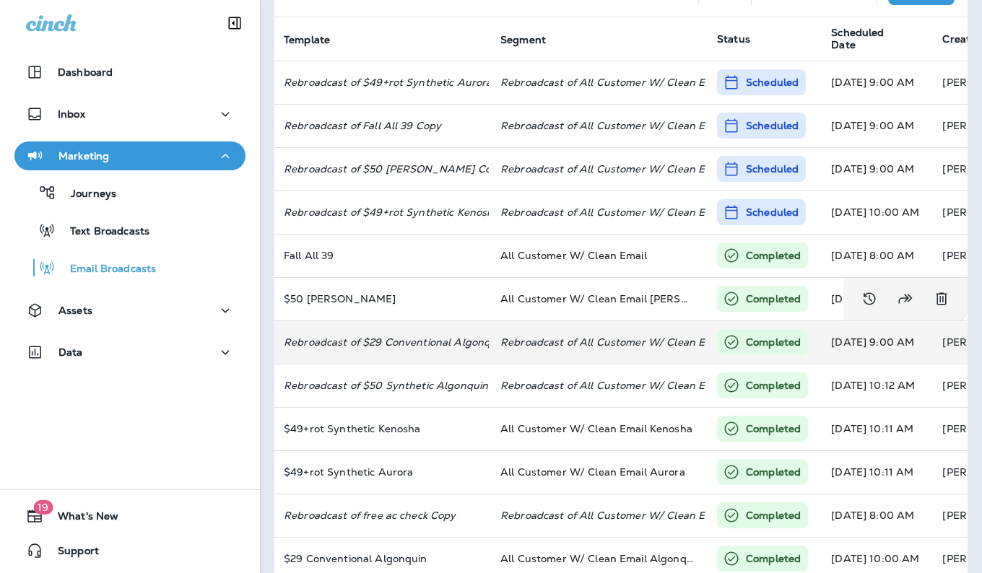
scroll to position [0, 0]
